Goal: Task Accomplishment & Management: Manage account settings

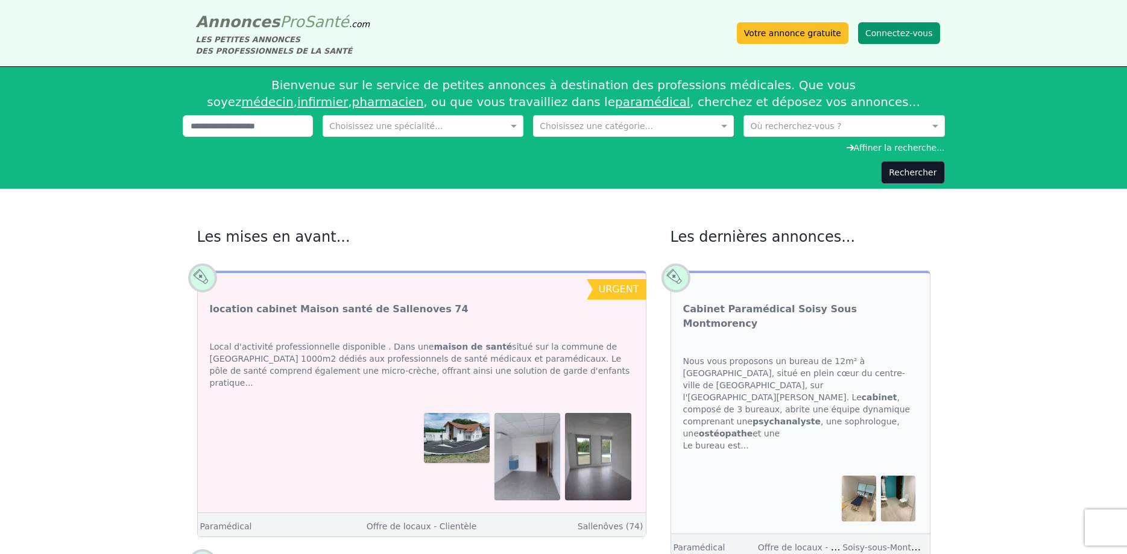
click at [884, 39] on button "Connectez-vous" at bounding box center [899, 33] width 82 height 22
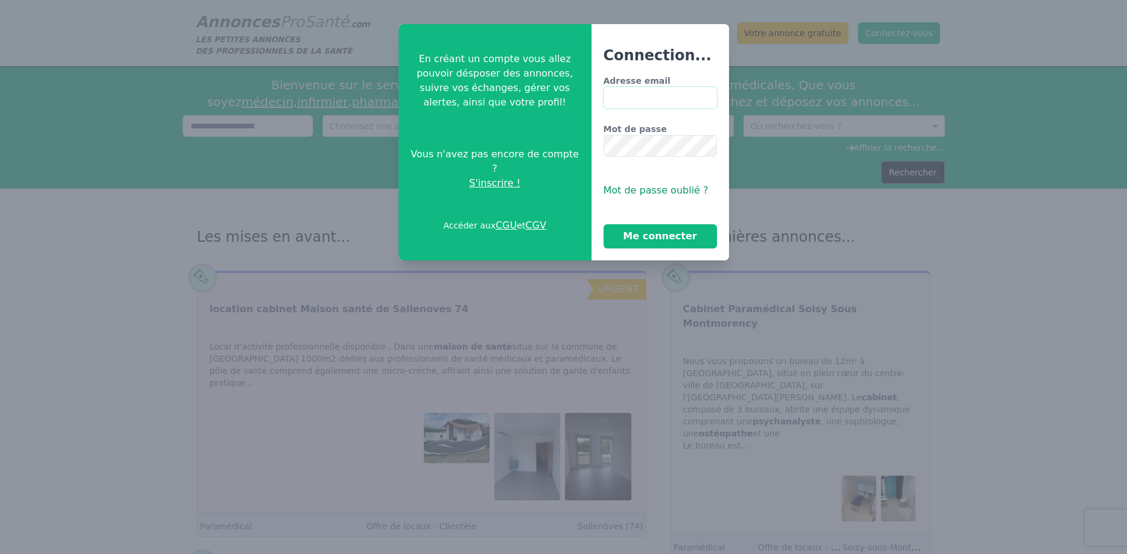
click at [626, 98] on input "Adresse email" at bounding box center [659, 98] width 113 height 22
type input "**********"
click at [626, 236] on button "Me connecter" at bounding box center [659, 236] width 113 height 24
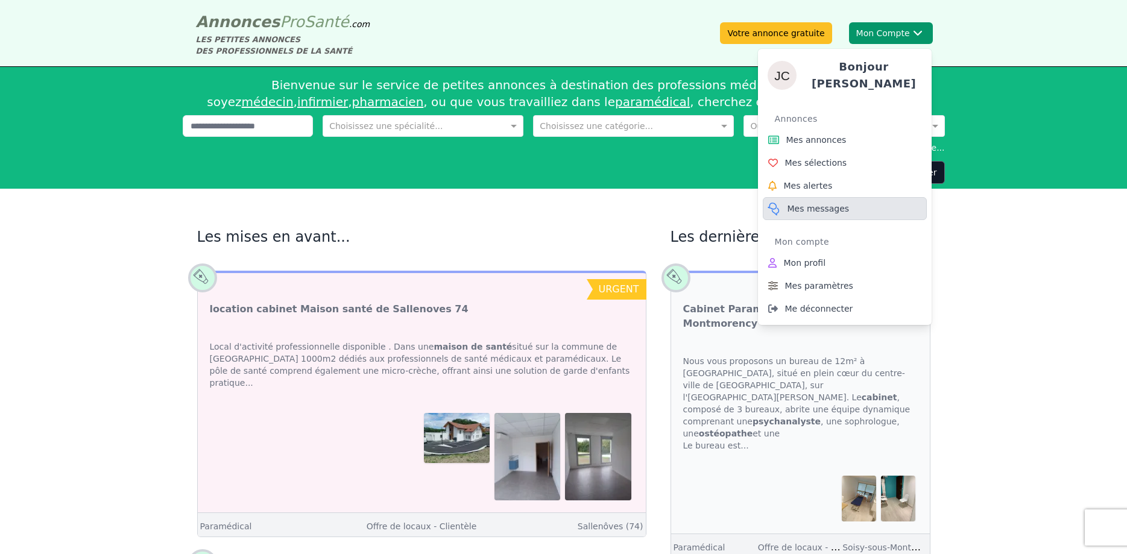
click at [804, 206] on span "Mes messages" at bounding box center [818, 209] width 62 height 12
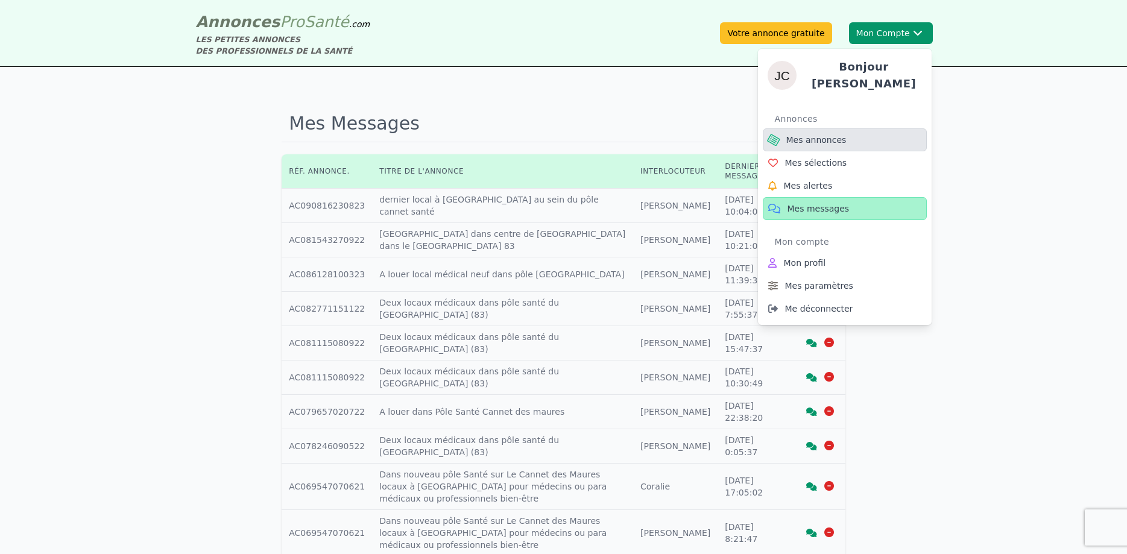
click at [832, 134] on span "Mes annonces" at bounding box center [816, 140] width 60 height 12
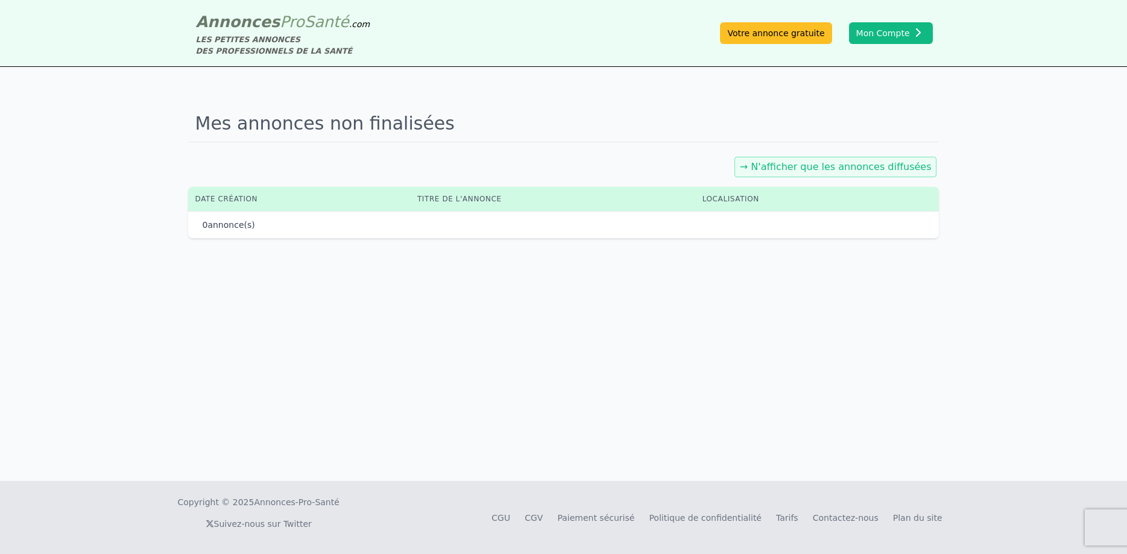
click at [808, 169] on link "→ N'afficher que les annonces diffusées" at bounding box center [836, 166] width 192 height 11
